Goal: Information Seeking & Learning: Learn about a topic

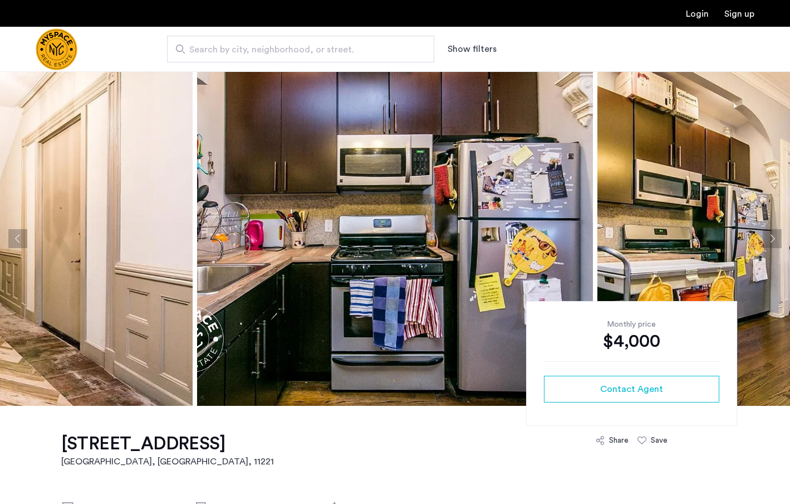
click at [69, 56] on img "Cazamio Logo" at bounding box center [57, 49] width 42 height 42
